Goal: Book appointment/travel/reservation

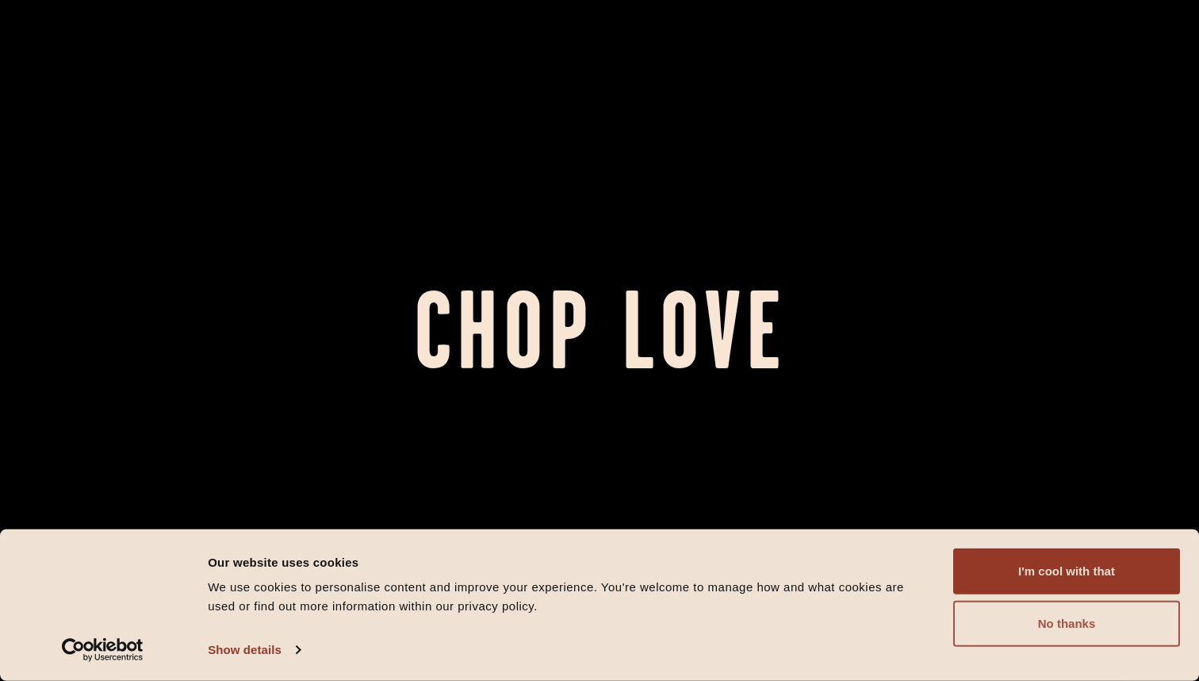
click at [1040, 618] on button "No thanks" at bounding box center [1067, 624] width 227 height 46
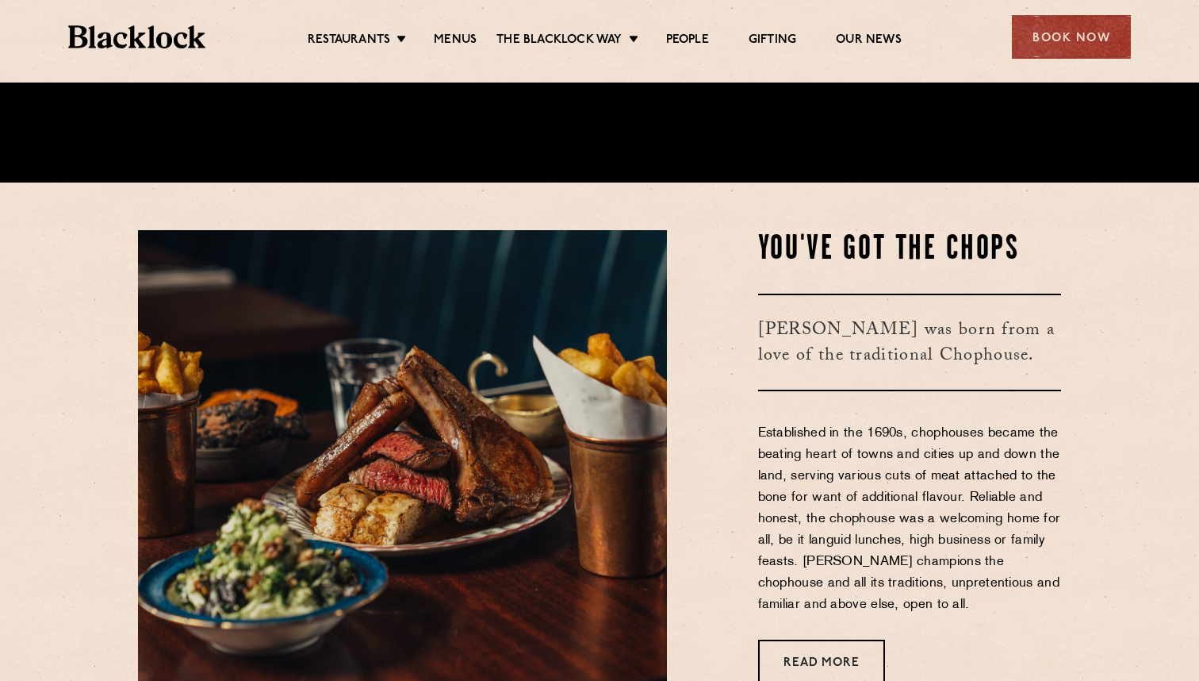
scroll to position [500, 0]
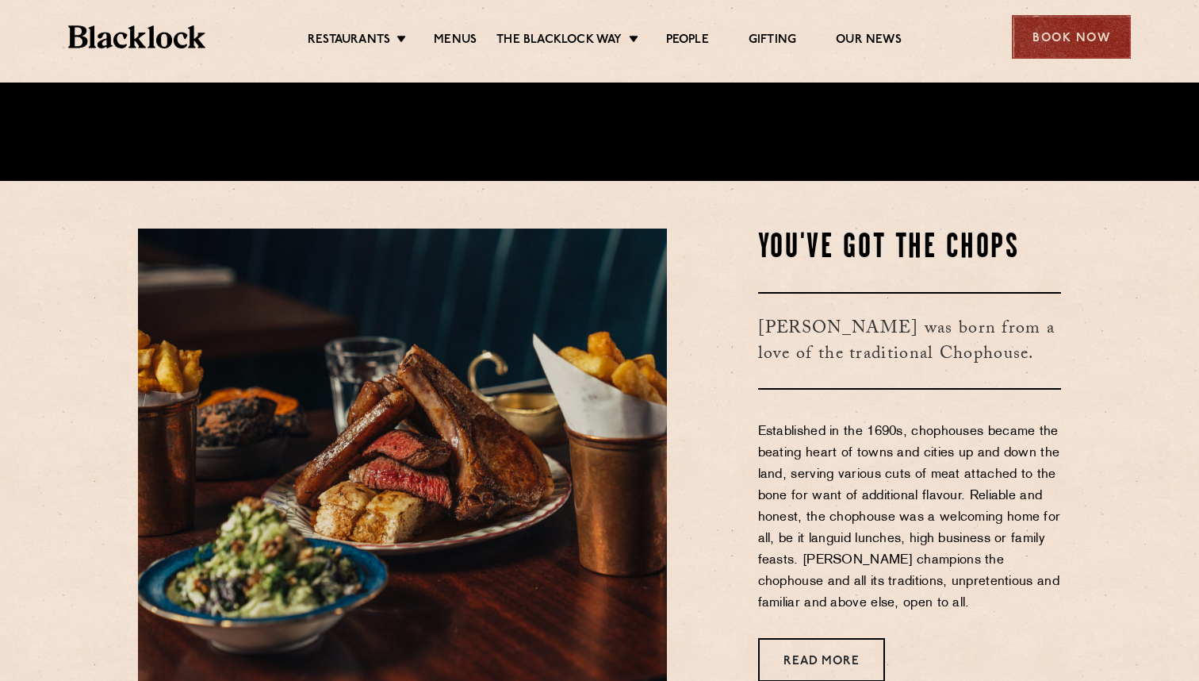
click at [1024, 46] on div "Book Now" at bounding box center [1071, 37] width 119 height 44
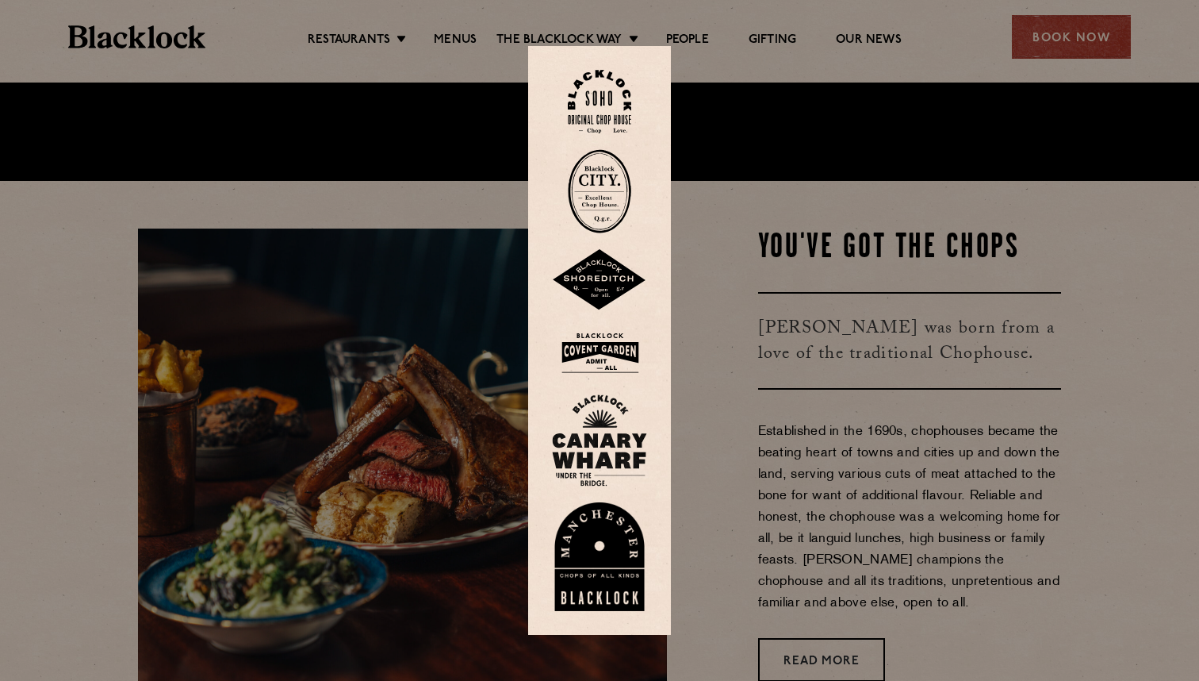
click at [606, 344] on img at bounding box center [599, 353] width 95 height 52
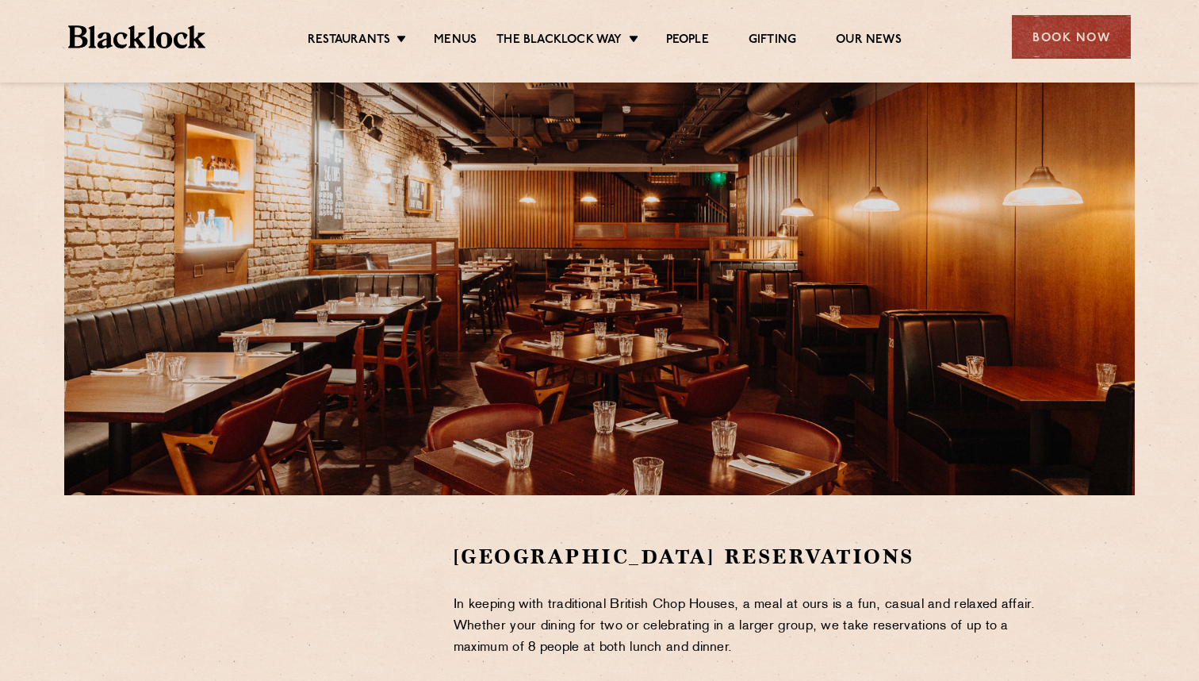
scroll to position [366, 0]
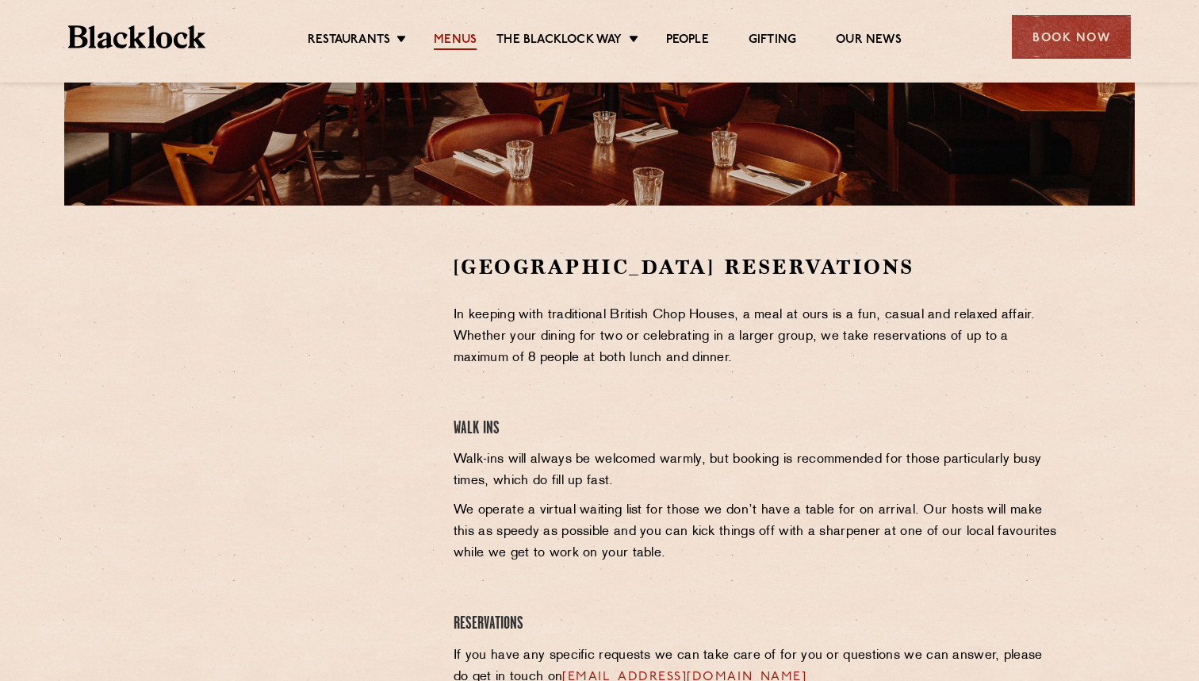
click at [461, 44] on link "Menus" at bounding box center [455, 41] width 43 height 17
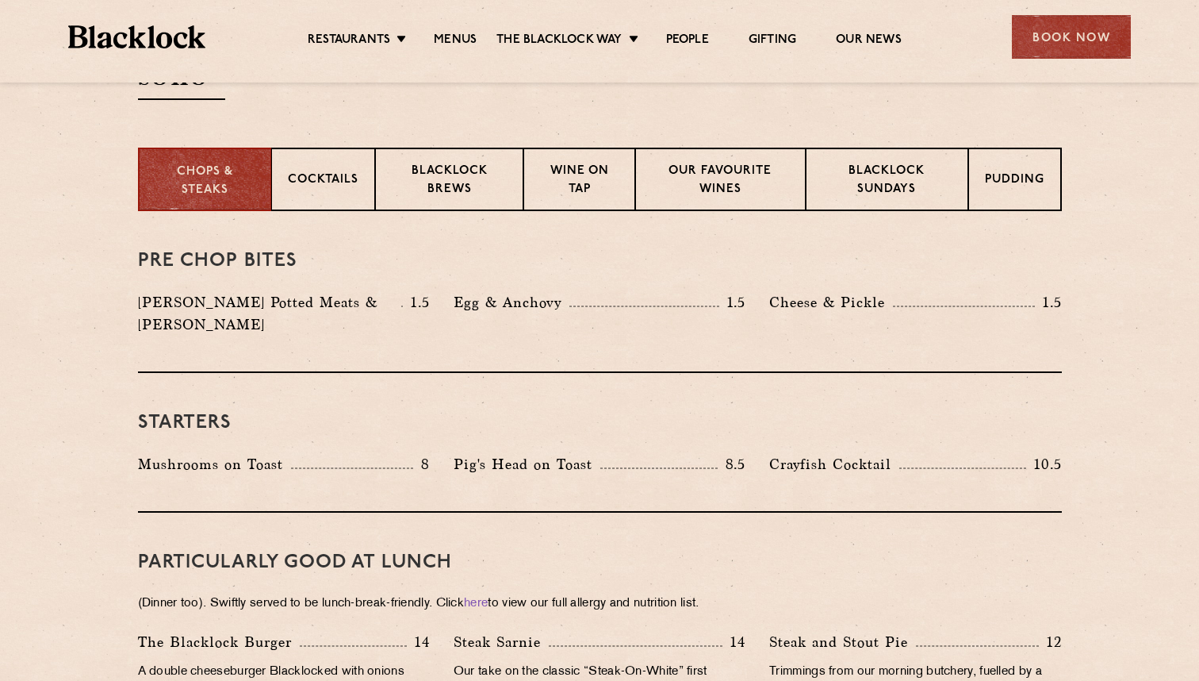
scroll to position [585, 0]
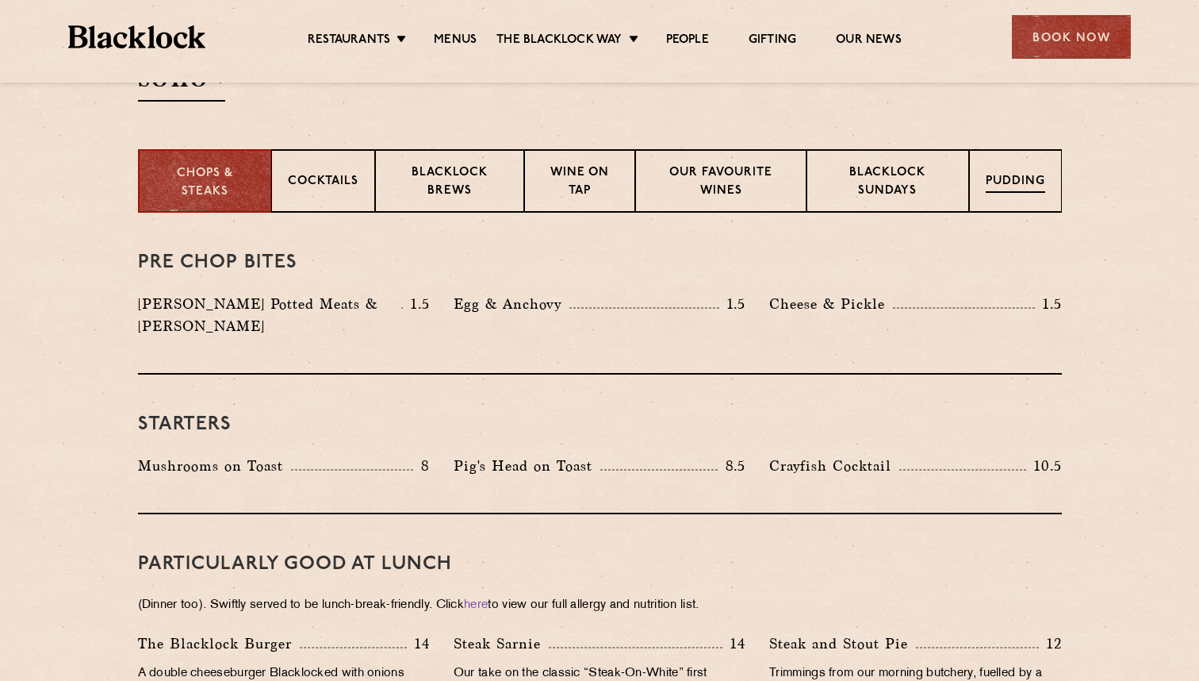
click at [996, 173] on p "Pudding" at bounding box center [1015, 183] width 59 height 20
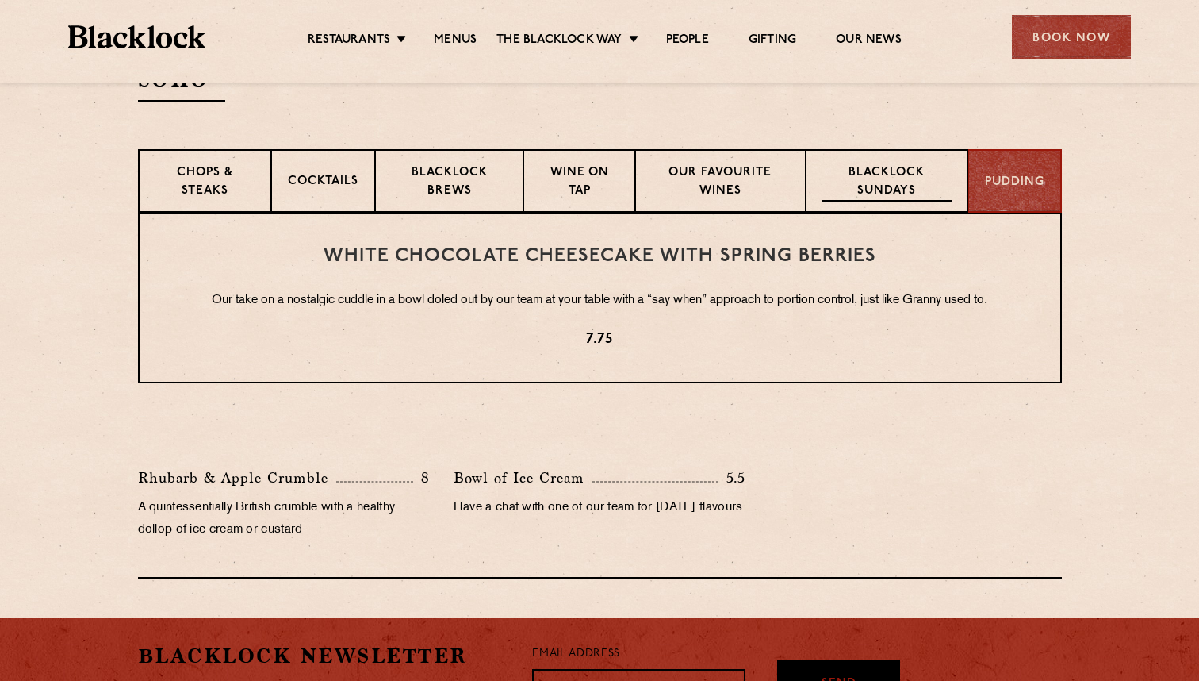
click at [917, 186] on p "Blacklock Sundays" at bounding box center [887, 182] width 129 height 37
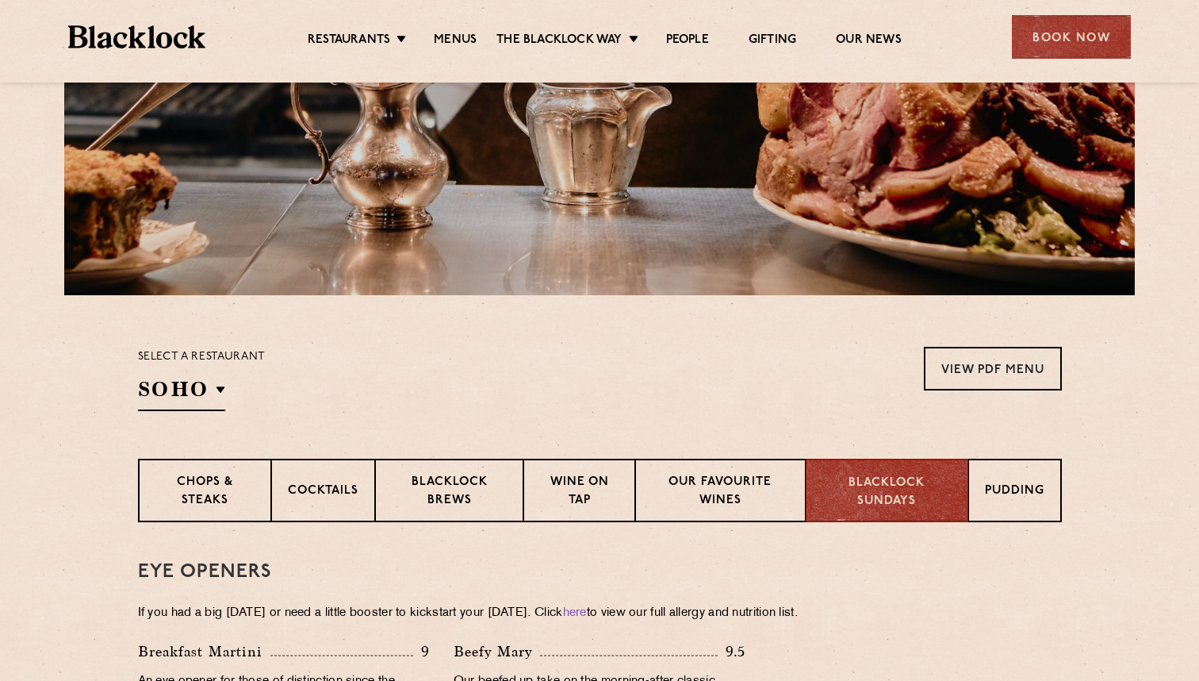
scroll to position [334, 0]
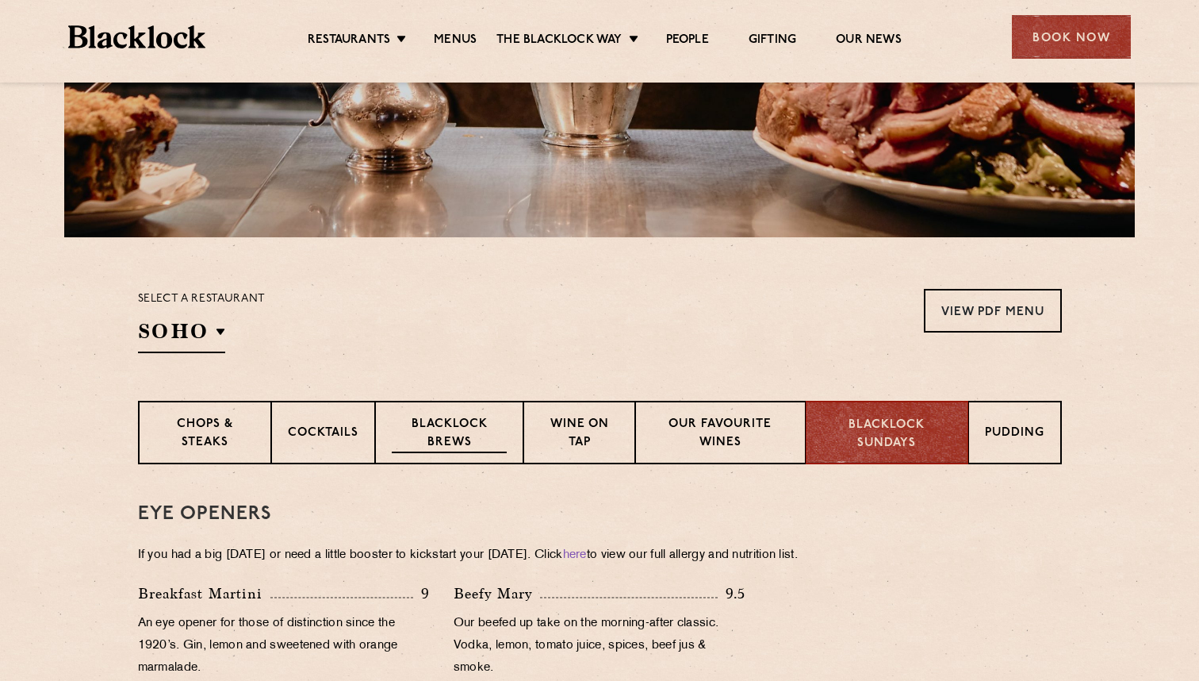
click at [421, 432] on p "Blacklock Brews" at bounding box center [450, 434] width 116 height 37
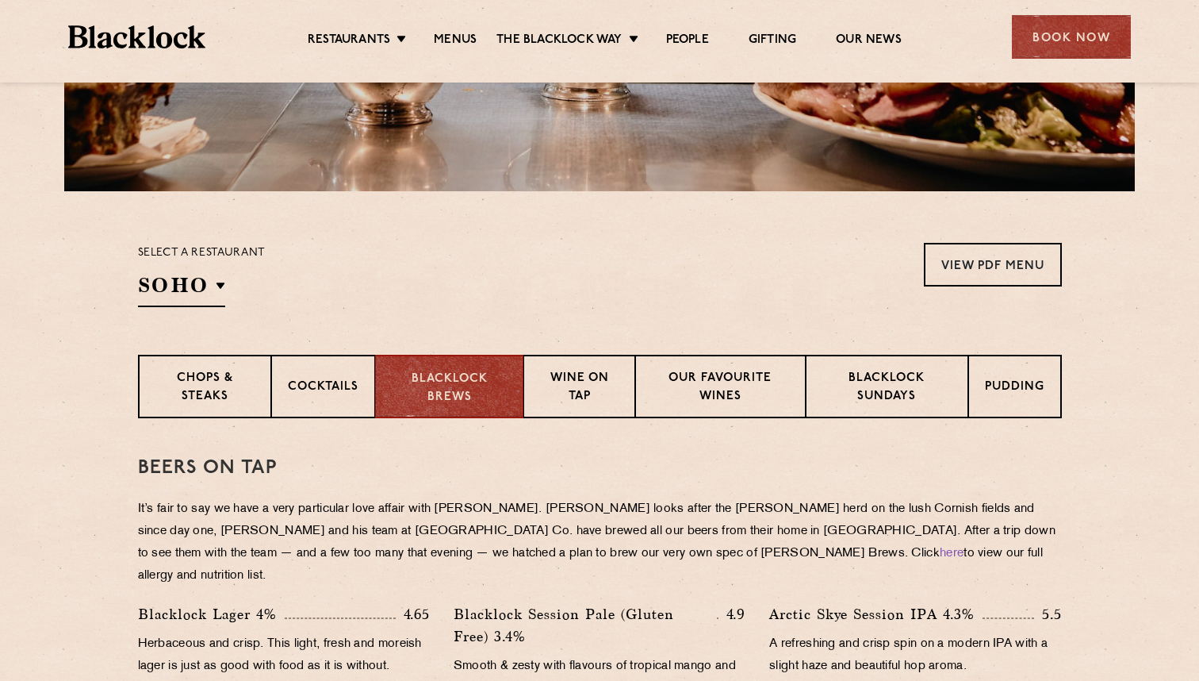
scroll to position [257, 0]
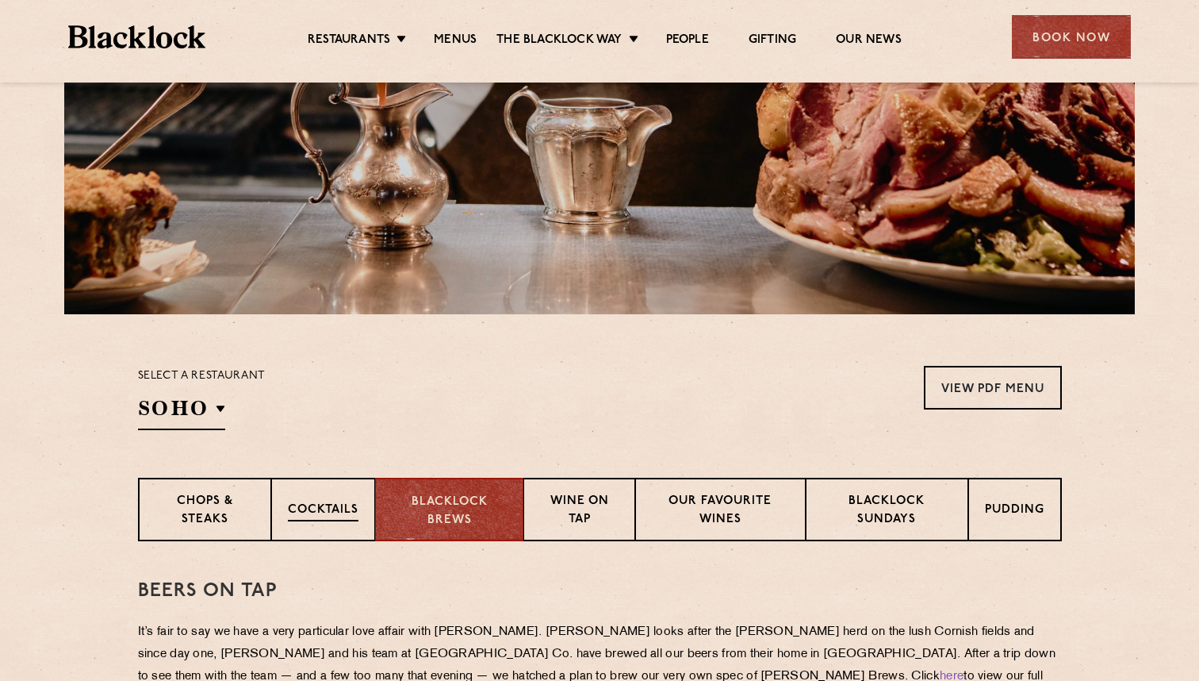
click at [357, 505] on p "Cocktails" at bounding box center [323, 511] width 71 height 20
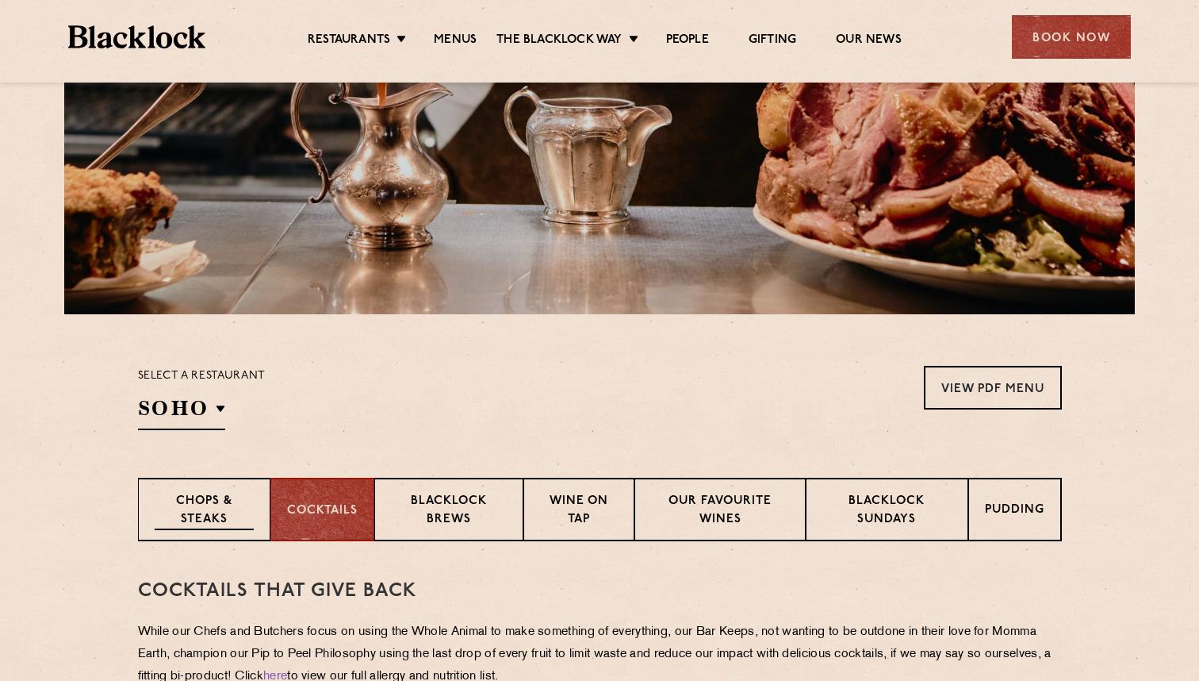
click at [233, 511] on p "Chops & Steaks" at bounding box center [204, 511] width 99 height 37
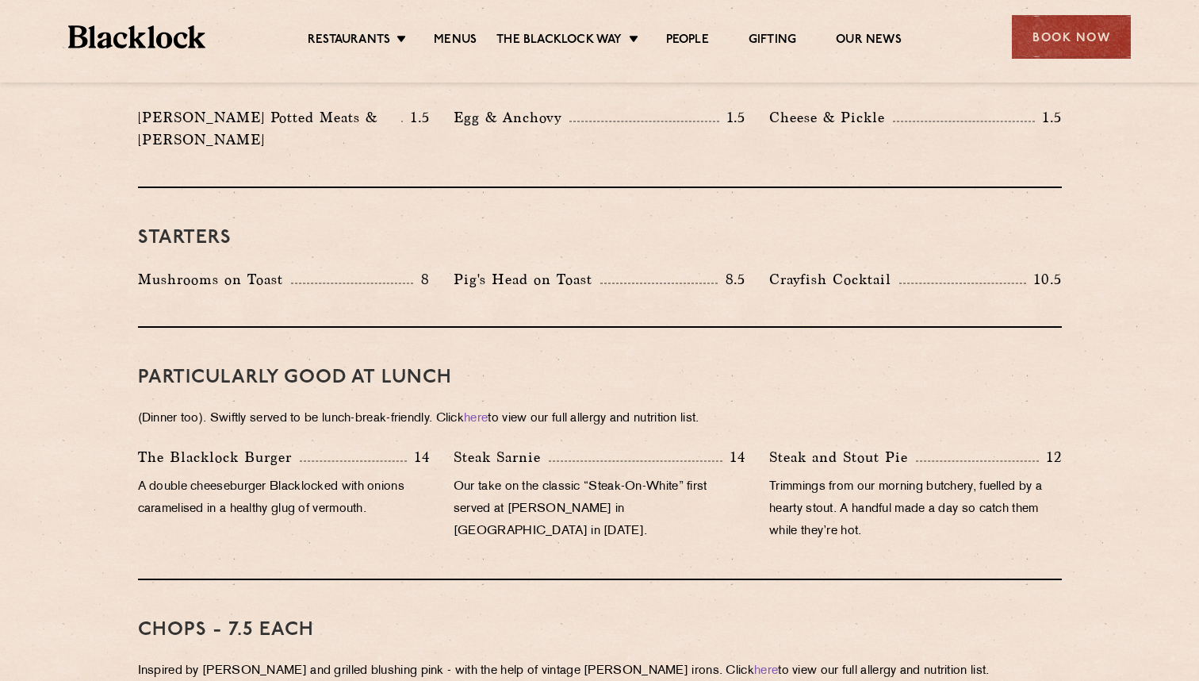
scroll to position [727, 0]
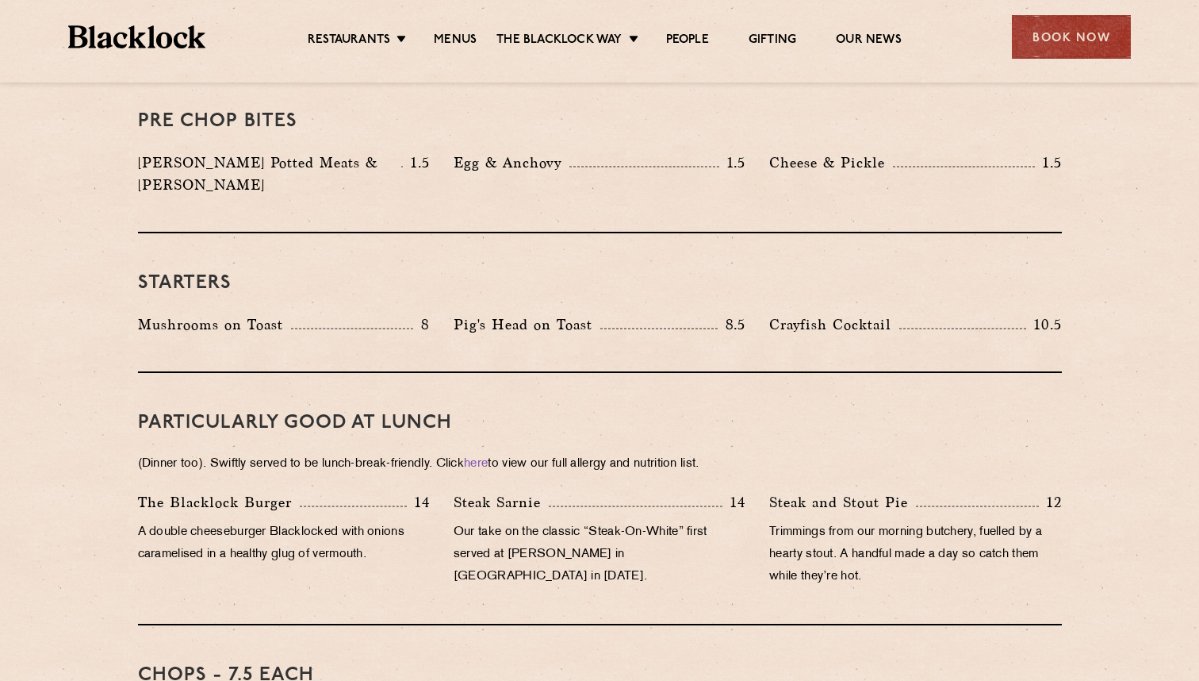
click at [185, 47] on img at bounding box center [136, 36] width 137 height 23
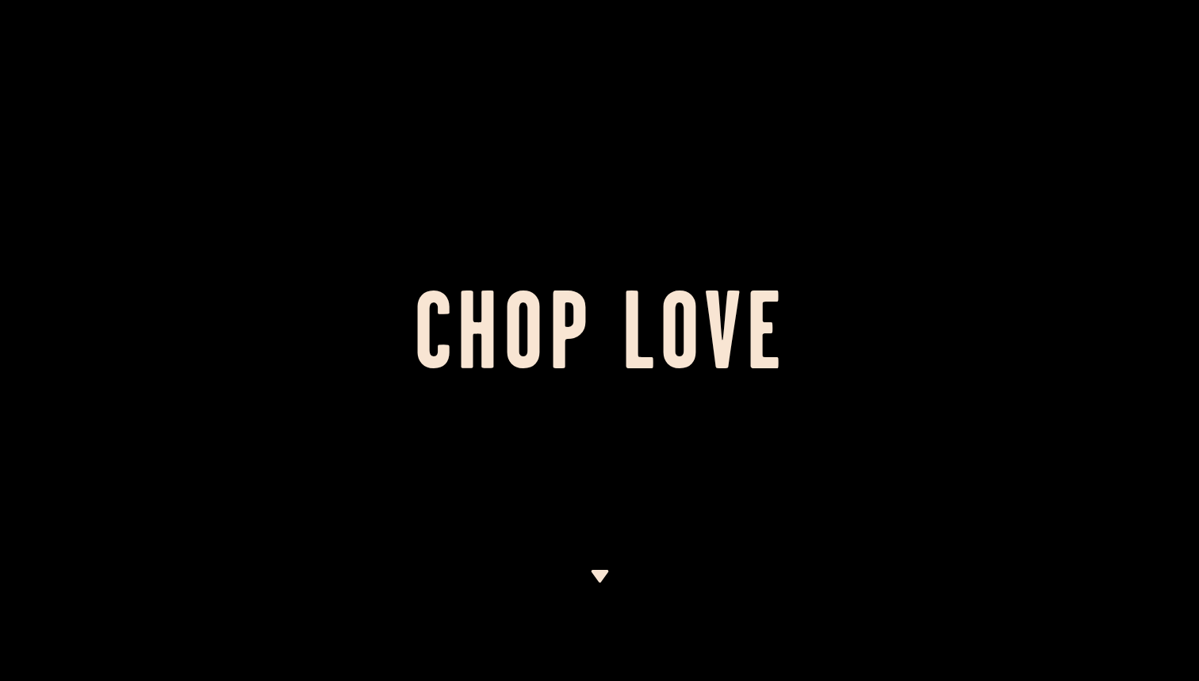
click at [604, 577] on img at bounding box center [600, 576] width 20 height 13
